Goal: Check status: Check status

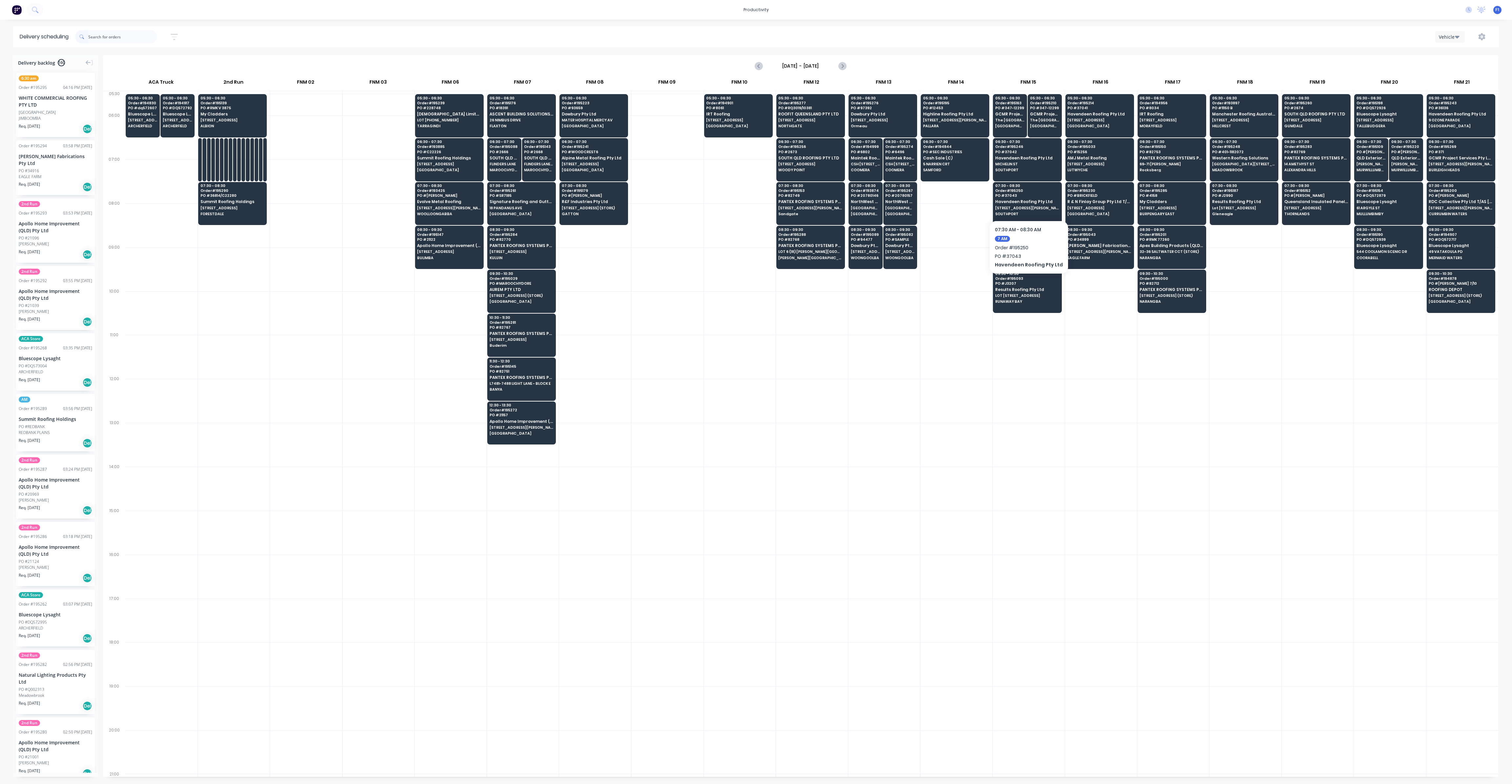
scroll to position [0, 1]
click at [444, 196] on span "PO # [PERSON_NAME]" at bounding box center [449, 195] width 63 height 4
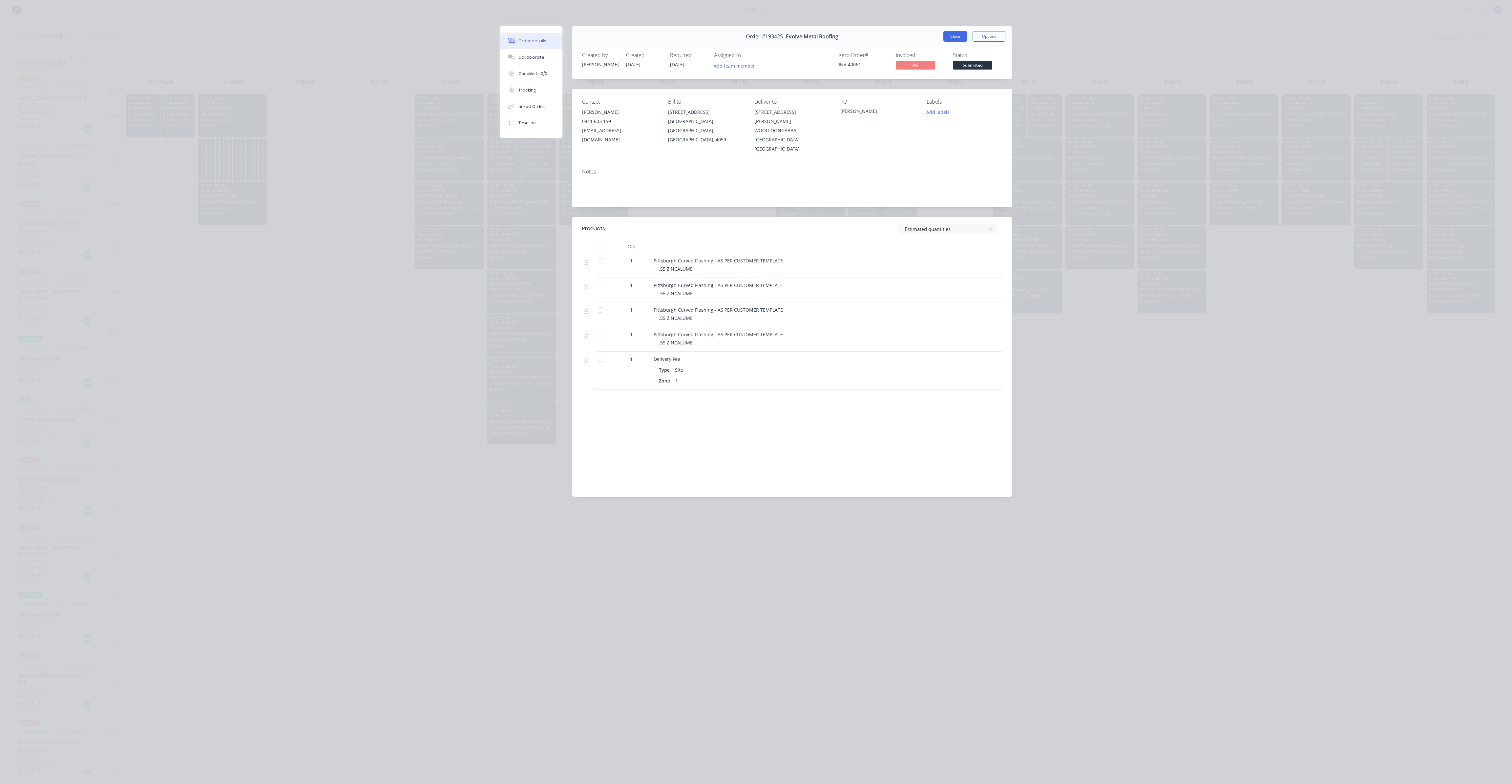
click at [950, 38] on button "Close" at bounding box center [955, 36] width 24 height 11
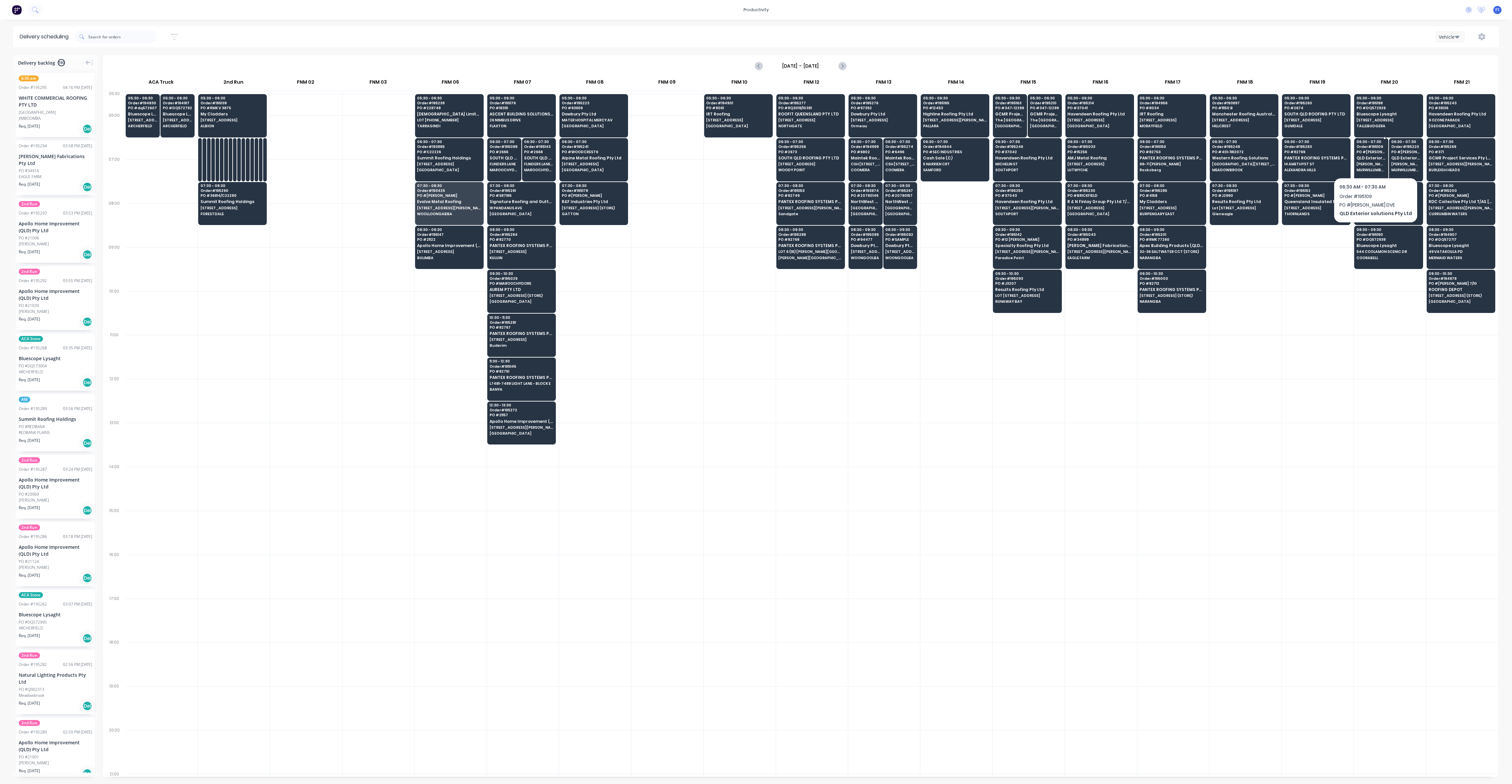
click at [1372, 160] on div "06:30 - 07:30 Order # 195109 PO # [PERSON_NAME] DVE QLD Exterior solutions Pty …" at bounding box center [1371, 156] width 33 height 37
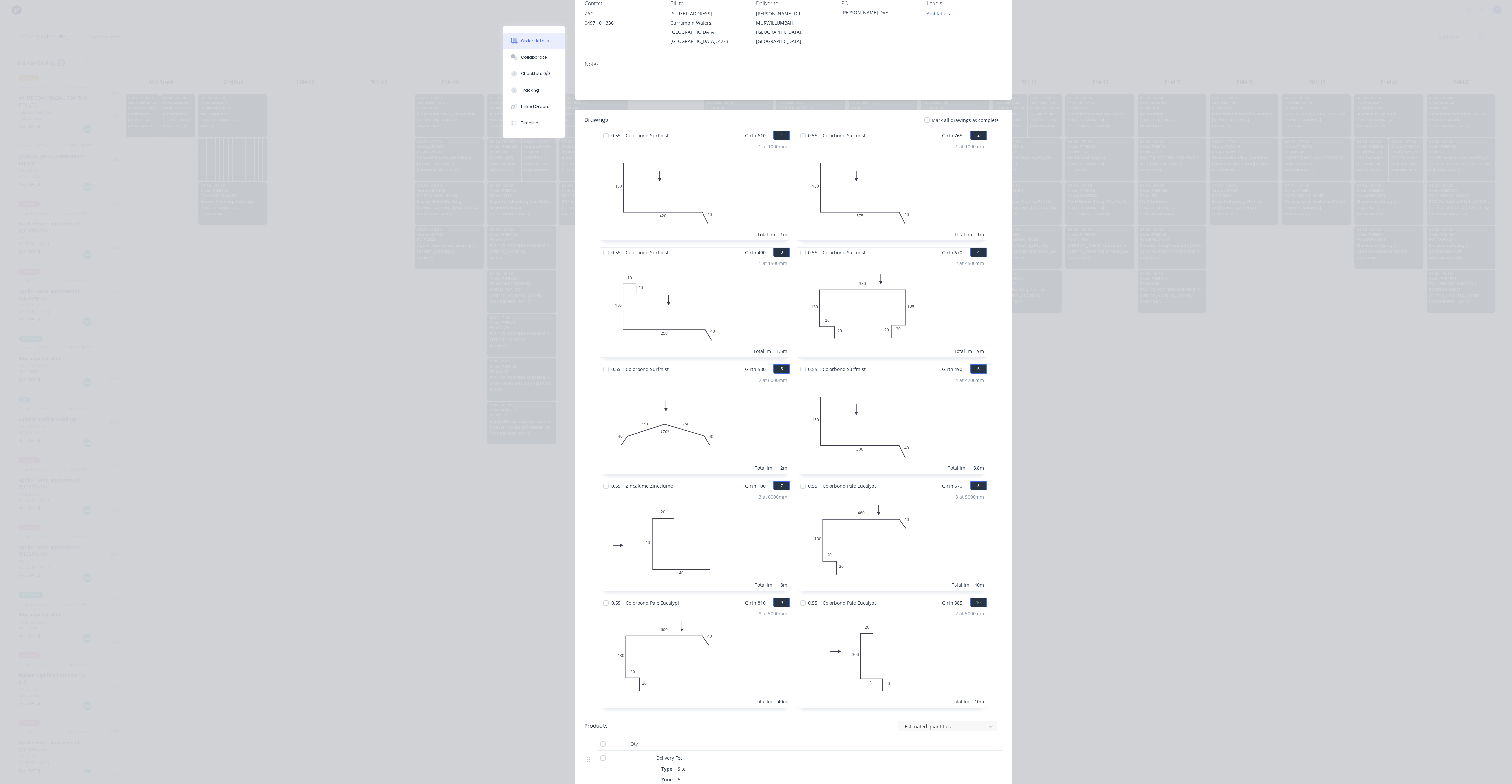
scroll to position [0, 0]
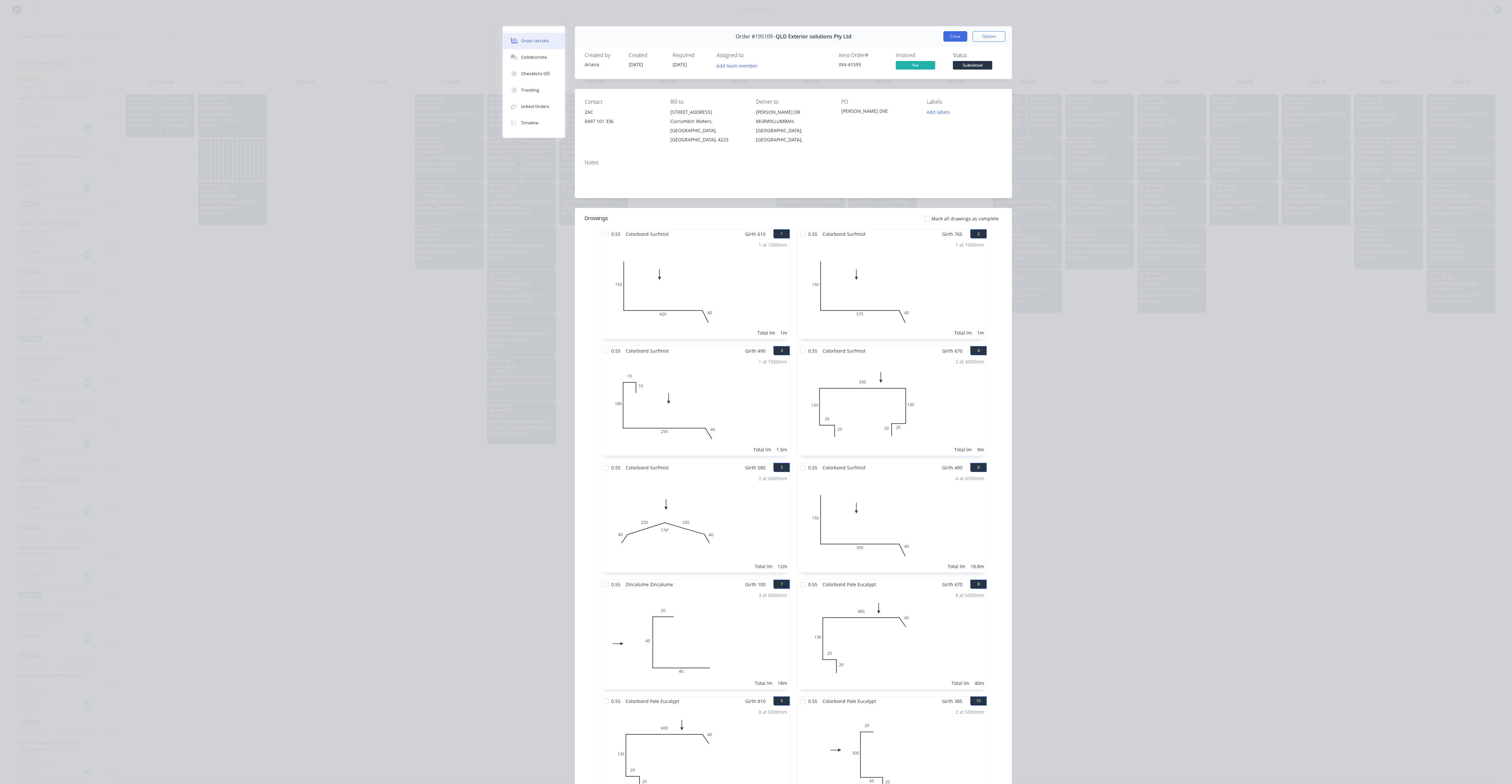
click at [947, 33] on button "Close" at bounding box center [955, 36] width 24 height 11
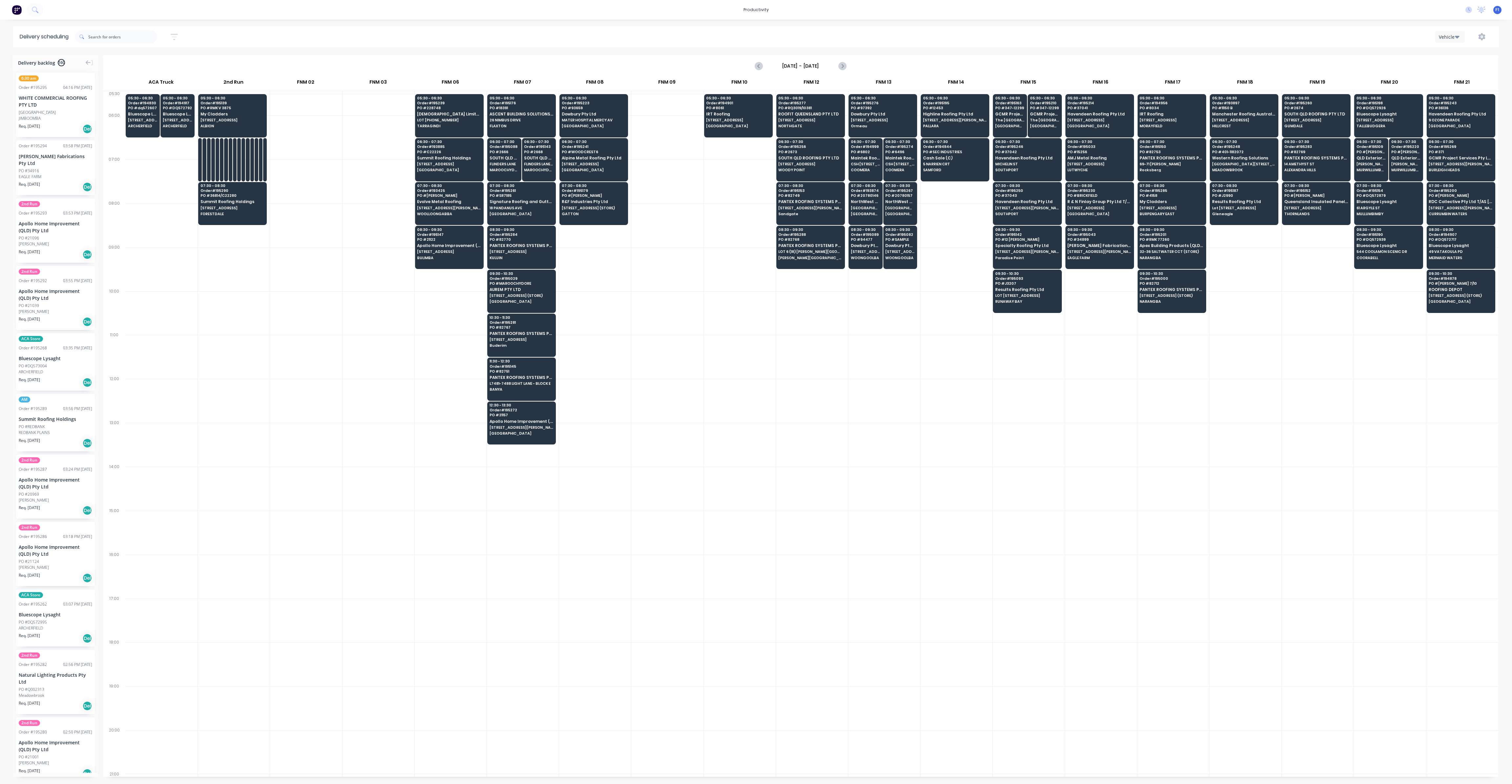
click at [1332, 417] on div at bounding box center [1318, 401] width 72 height 44
click at [512, 381] on span "L7481-7488 LIGHT LANE - BLOCK E" at bounding box center [521, 383] width 63 height 4
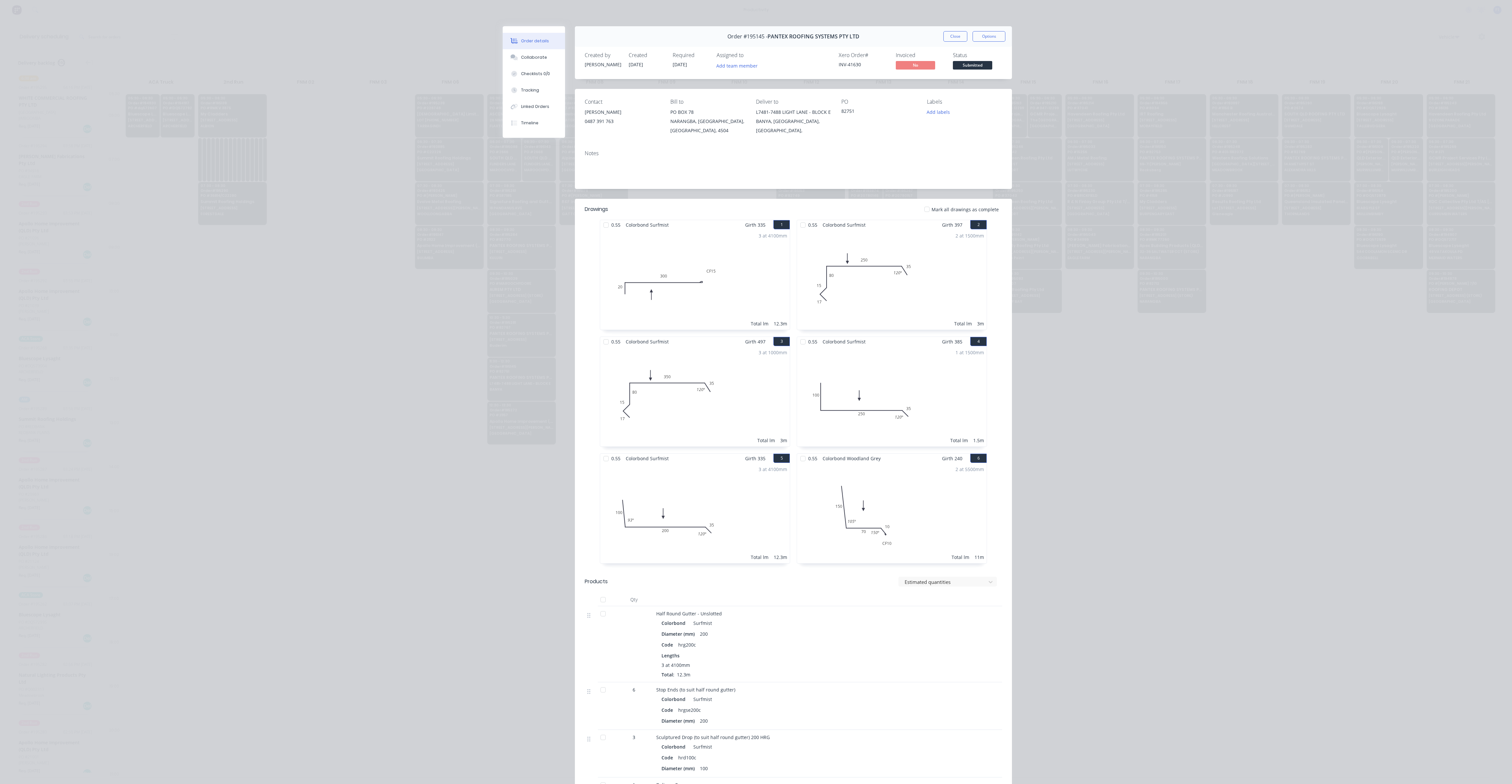
drag, startPoint x: 728, startPoint y: 317, endPoint x: 832, endPoint y: 211, distance: 148.5
click at [959, 40] on button "Close" at bounding box center [955, 36] width 24 height 11
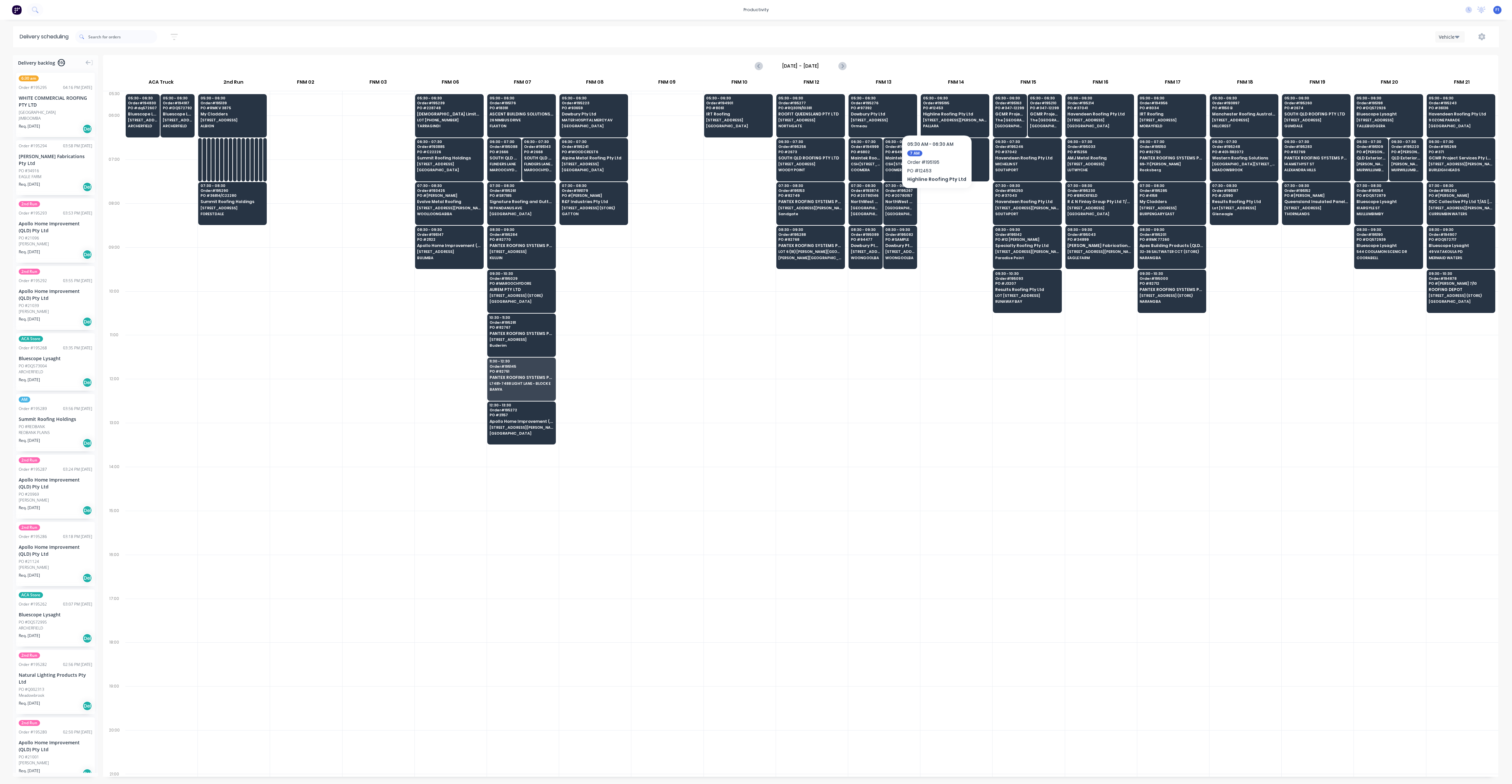
click at [808, 419] on div at bounding box center [812, 401] width 72 height 44
click at [944, 113] on span "Highline Roofing Pty Ltd" at bounding box center [955, 114] width 63 height 4
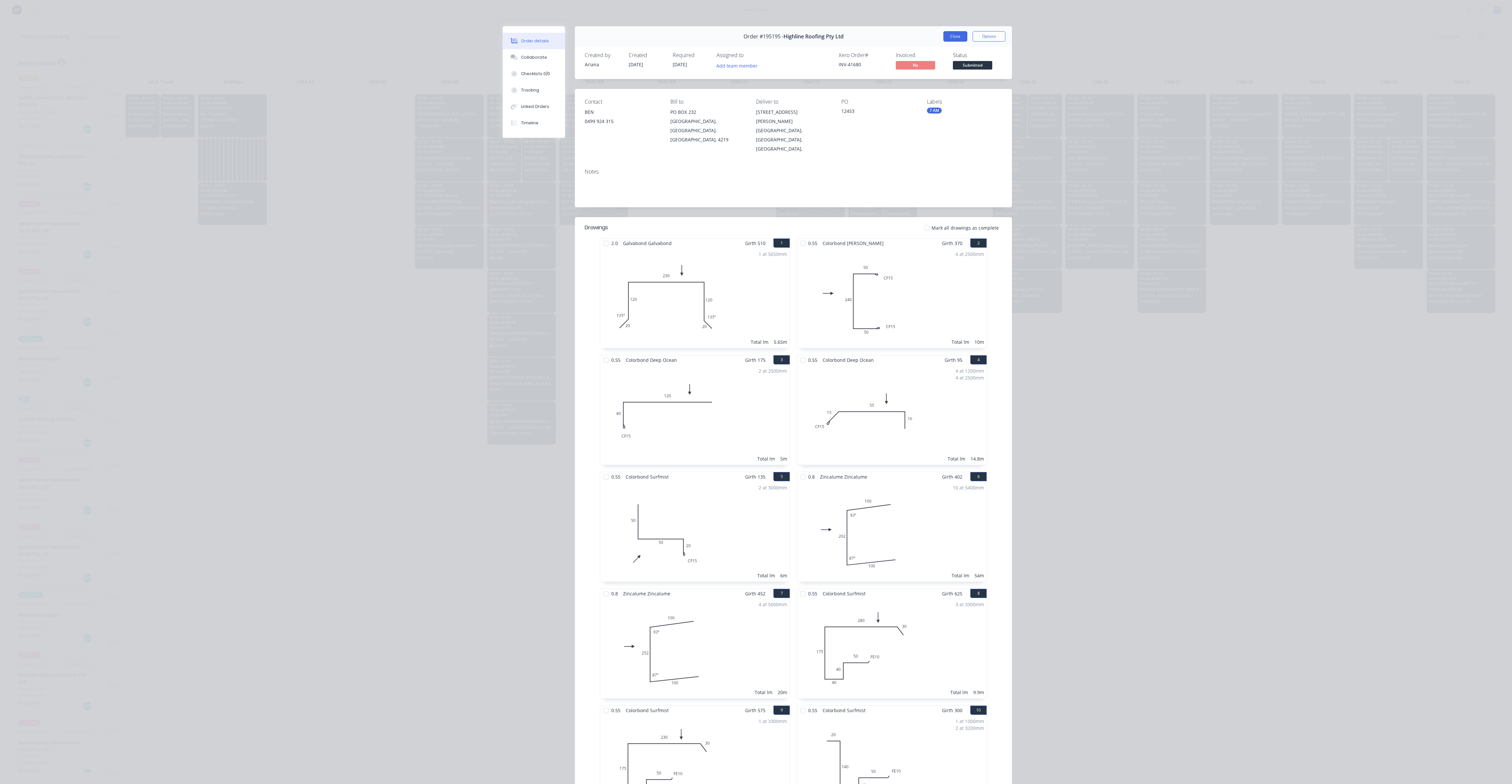
click at [949, 37] on button "Close" at bounding box center [955, 36] width 24 height 11
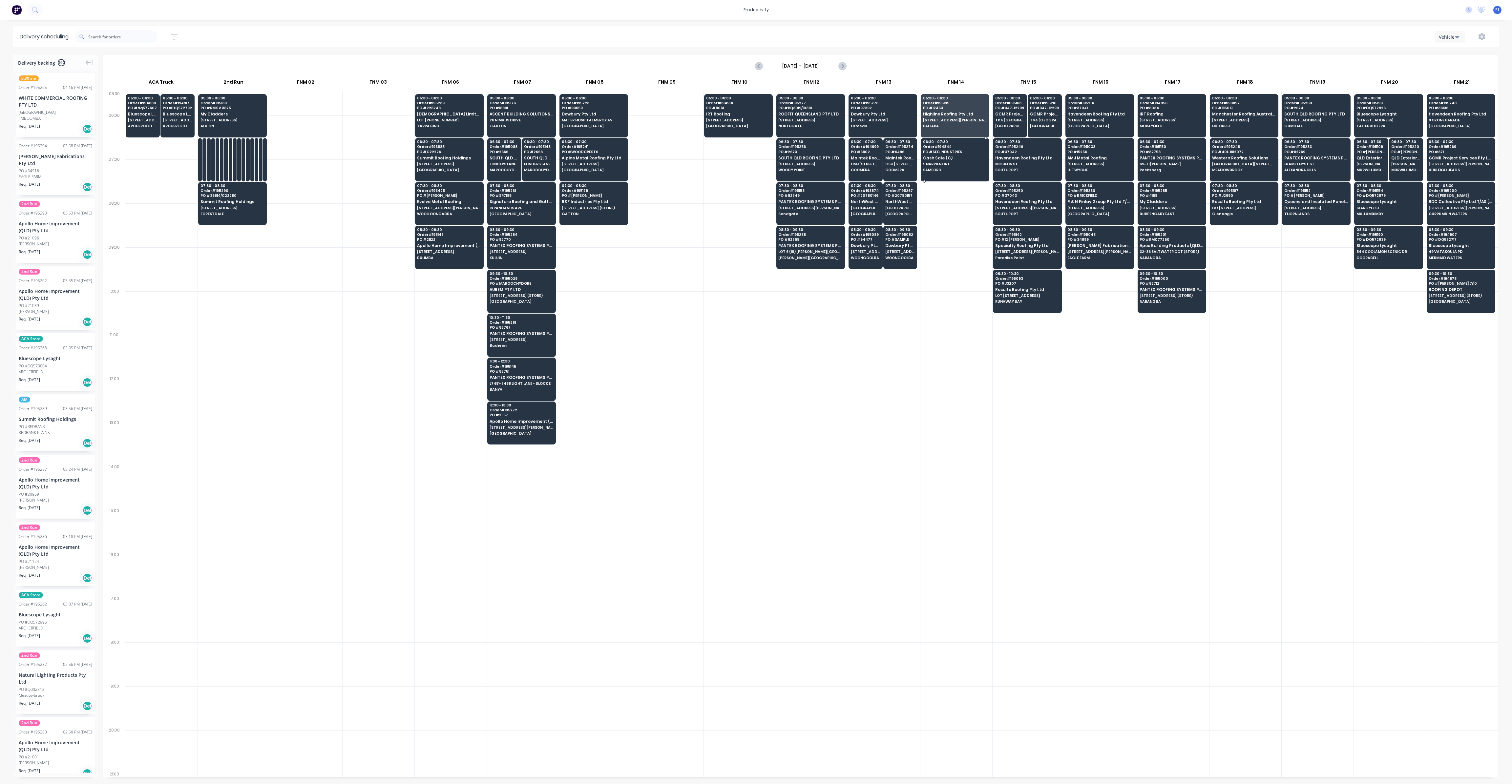
click at [957, 158] on span "Cash Sale (C)" at bounding box center [955, 158] width 63 height 4
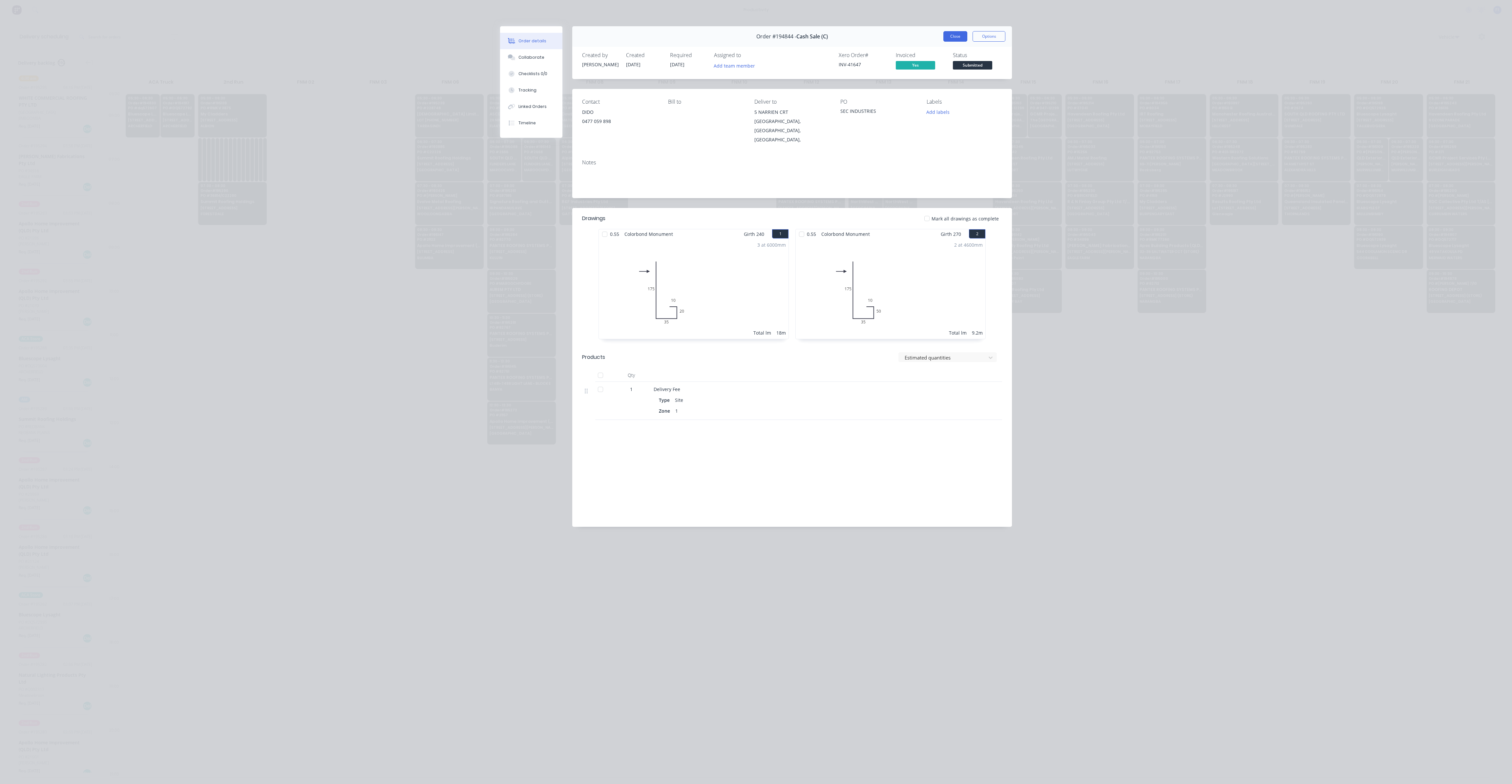
click at [961, 36] on button "Close" at bounding box center [955, 36] width 24 height 11
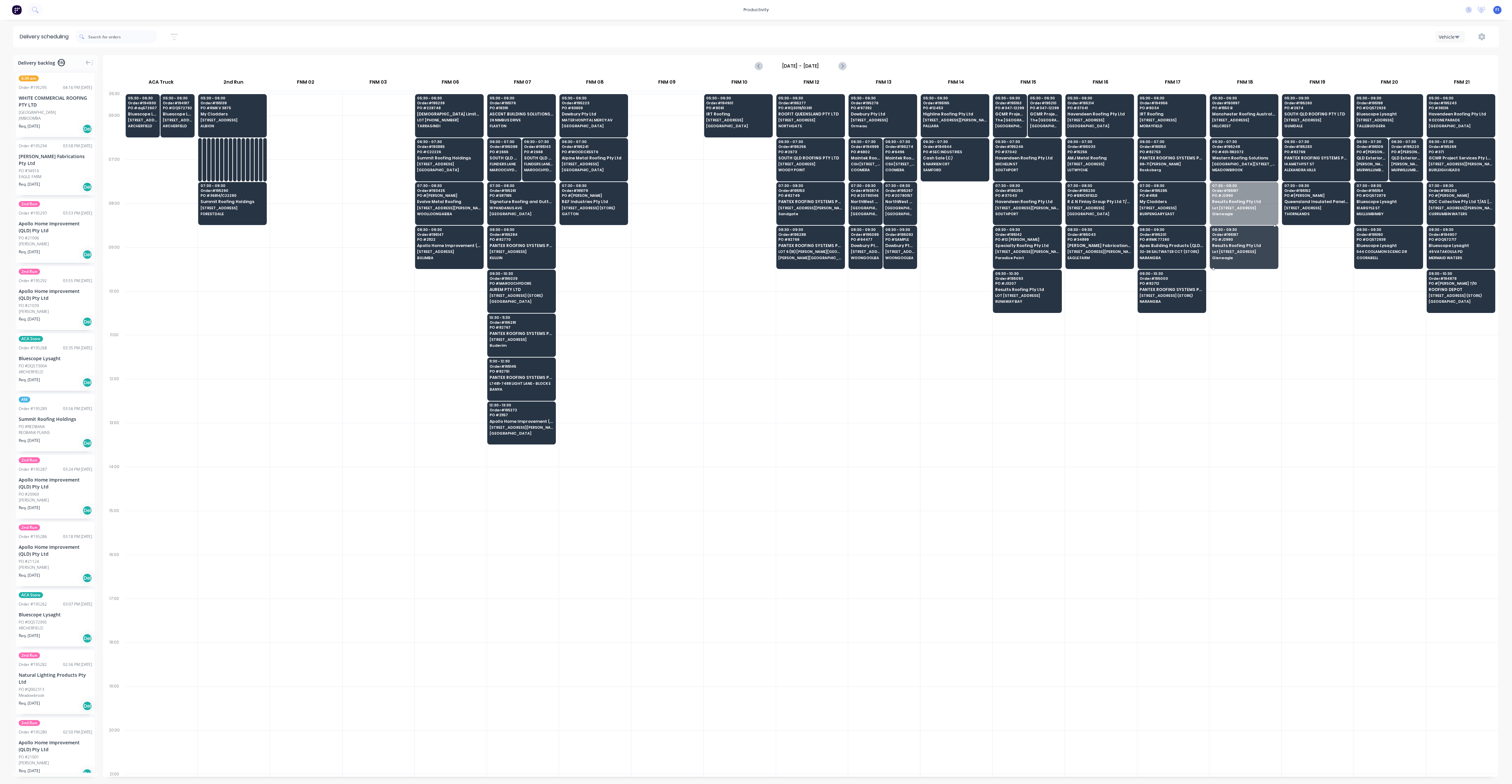
drag, startPoint x: 1241, startPoint y: 207, endPoint x: 1241, endPoint y: 246, distance: 39.0
drag, startPoint x: 1239, startPoint y: 169, endPoint x: 1243, endPoint y: 210, distance: 41.2
drag, startPoint x: 1243, startPoint y: 124, endPoint x: 1242, endPoint y: 163, distance: 39.0
drag, startPoint x: 953, startPoint y: 121, endPoint x: 1216, endPoint y: 124, distance: 263.0
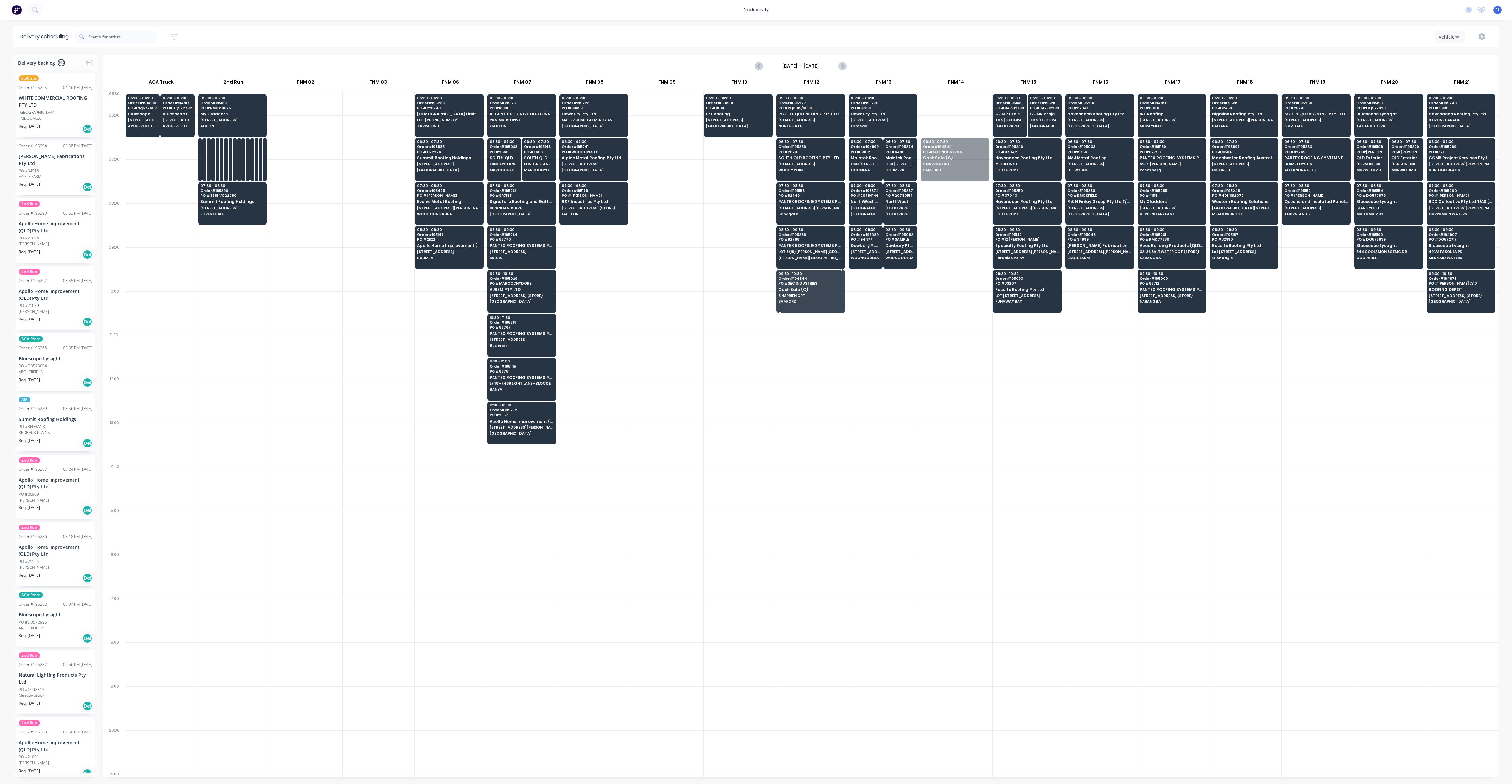
drag, startPoint x: 940, startPoint y: 165, endPoint x: 815, endPoint y: 295, distance: 180.3
